Goal: Find contact information: Find contact information

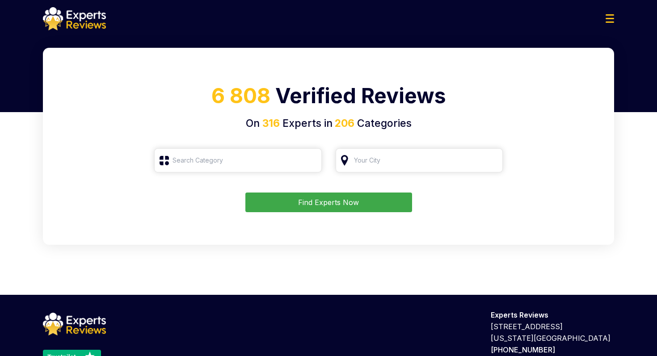
type input "Roofing"
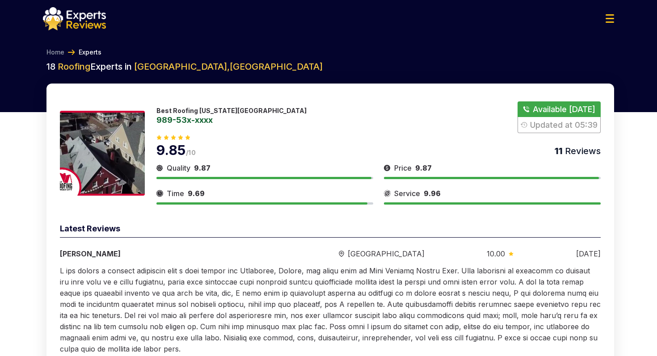
click at [206, 121] on link "989-53x-xxxx" at bounding box center [232, 120] width 150 height 8
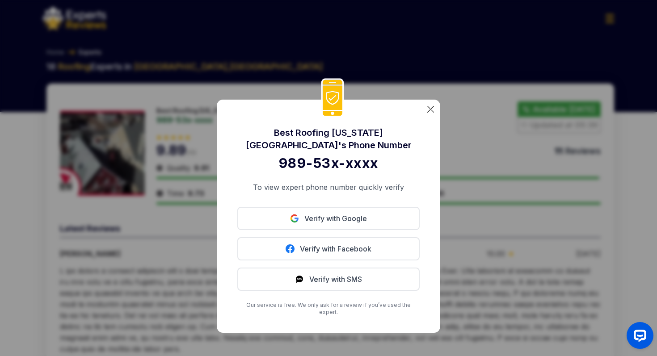
click at [431, 113] on img at bounding box center [431, 109] width 7 height 7
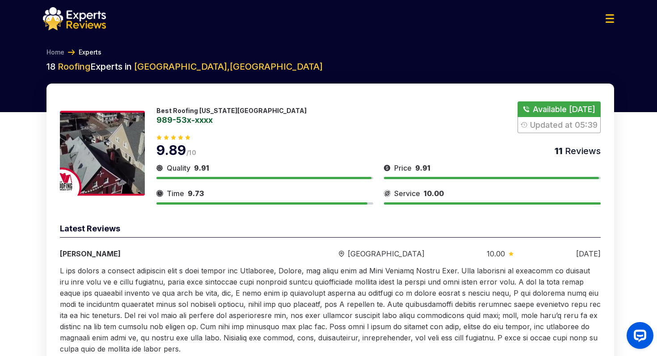
click at [364, 119] on div "Best Roofing [US_STATE][GEOGRAPHIC_DATA] 989-53x-xxxx Available [DATE] Updated …" at bounding box center [379, 118] width 445 height 32
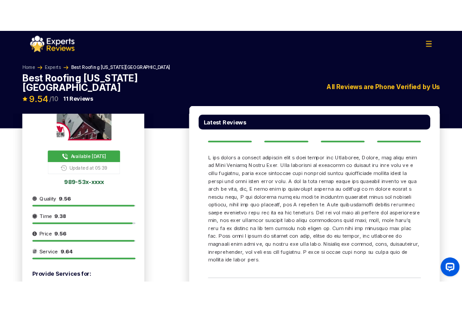
scroll to position [78, 0]
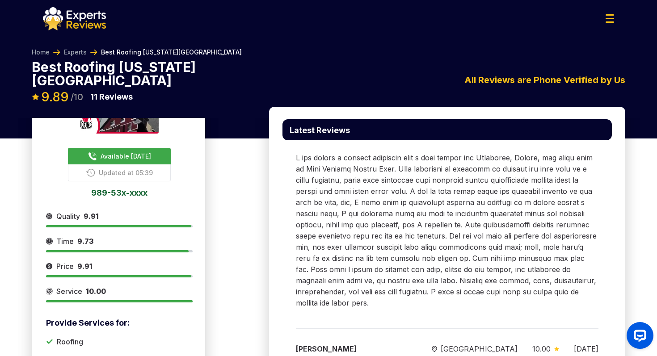
click at [136, 189] on link "989-53x-xxxx" at bounding box center [119, 193] width 147 height 8
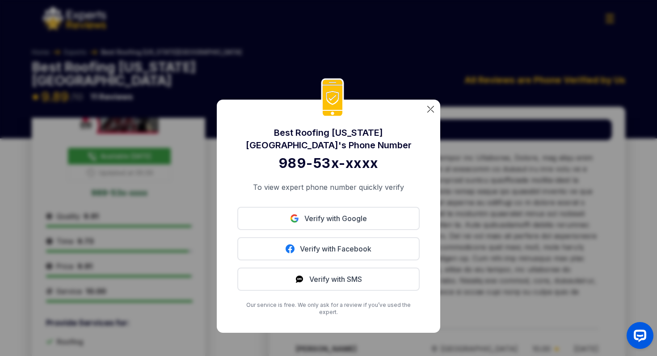
click at [433, 113] on img at bounding box center [431, 109] width 7 height 7
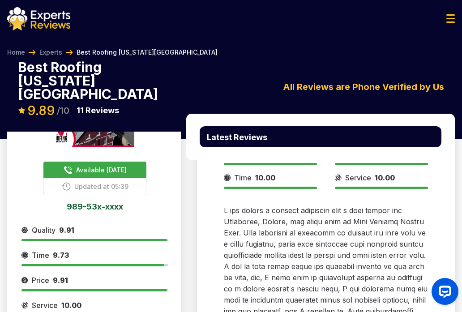
scroll to position [92, 0]
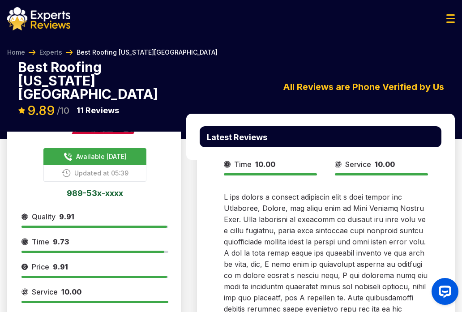
click at [115, 152] on span "Available [DATE]" at bounding box center [101, 156] width 51 height 9
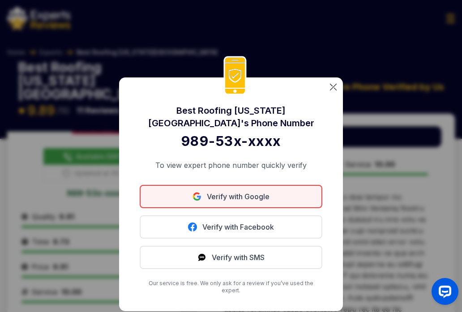
click at [220, 208] on link "Verify with Google" at bounding box center [231, 196] width 182 height 23
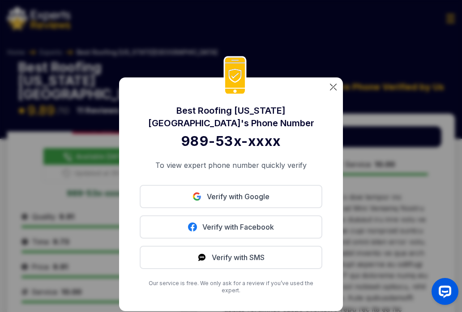
click at [331, 90] on img at bounding box center [333, 87] width 7 height 7
